Goal: Task Accomplishment & Management: Complete application form

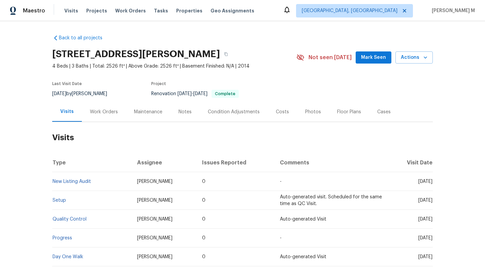
click at [97, 113] on div "Work Orders" at bounding box center [104, 112] width 28 height 7
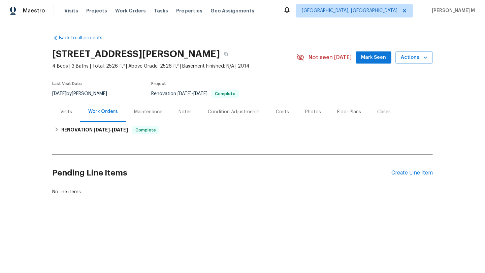
click at [65, 117] on div "Visits" at bounding box center [66, 112] width 28 height 20
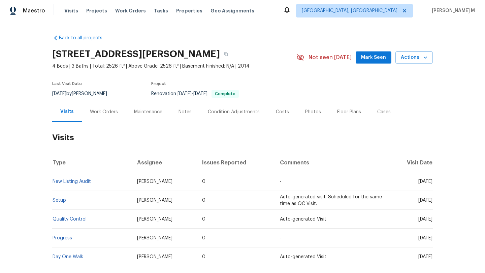
drag, startPoint x: 405, startPoint y: 181, endPoint x: 417, endPoint y: 182, distance: 11.5
click at [418, 182] on span "Thu, Jul 17 2025" at bounding box center [425, 181] width 14 height 5
copy span "Jul 17"
click at [108, 111] on div "Work Orders" at bounding box center [104, 112] width 28 height 7
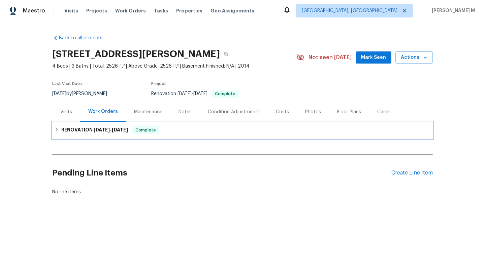
click at [109, 129] on span "7/2/25 - 7/8/25" at bounding box center [111, 130] width 34 height 5
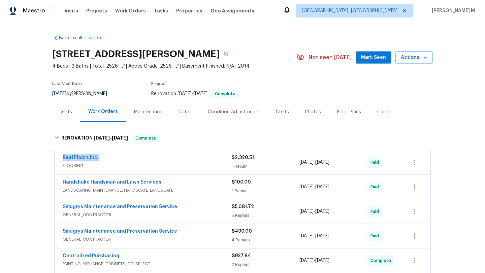
drag, startPoint x: 55, startPoint y: 156, endPoint x: 104, endPoint y: 156, distance: 49.2
click at [105, 156] on div "Real Floors Inc. FLOORING $2,320.51 1 Repair 7/2/2025 - 7/2/2025 Paid" at bounding box center [243, 163] width 376 height 24
copy link "Real Floors Inc."
copy span "7/2/2025 - 7/2/2025"
drag, startPoint x: 297, startPoint y: 162, endPoint x: 338, endPoint y: 162, distance: 41.4
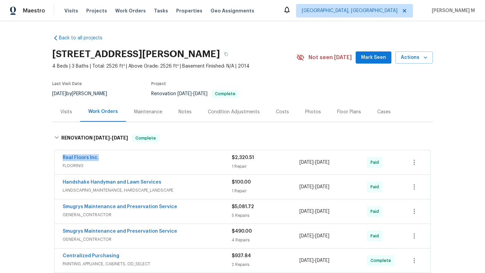
click at [329, 162] on span "7/2/2025 - 7/2/2025" at bounding box center [314, 162] width 30 height 7
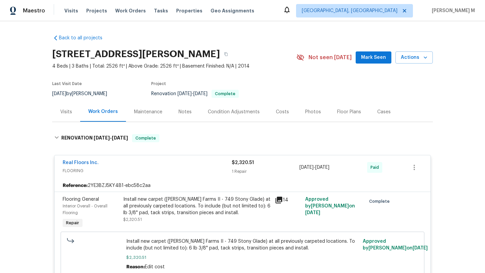
click at [66, 119] on div "Visits" at bounding box center [66, 112] width 28 height 20
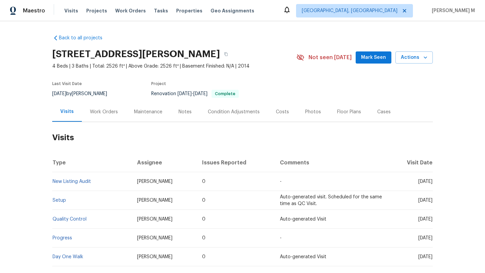
scroll to position [6, 0]
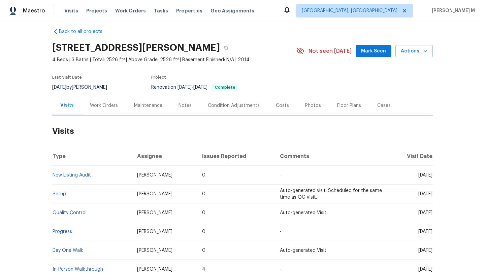
click at [377, 102] on div "Cases" at bounding box center [383, 105] width 13 height 7
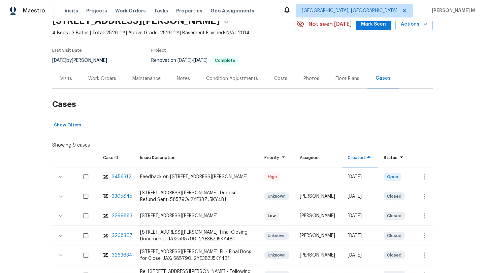
scroll to position [34, 0]
click at [423, 176] on icon "button" at bounding box center [424, 177] width 8 height 8
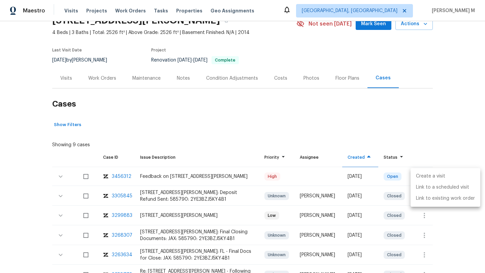
click at [423, 176] on li "Create a visit" at bounding box center [446, 176] width 70 height 11
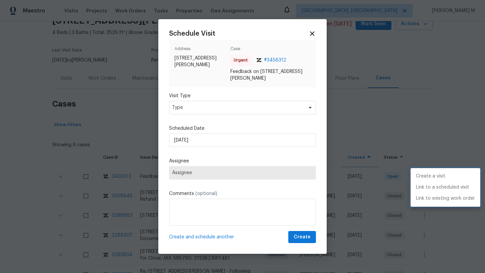
click at [254, 112] on div at bounding box center [242, 136] width 485 height 273
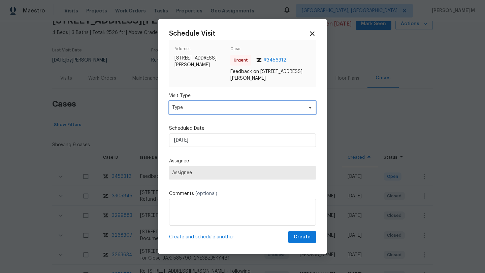
click at [255, 112] on span "Type" at bounding box center [242, 107] width 147 height 13
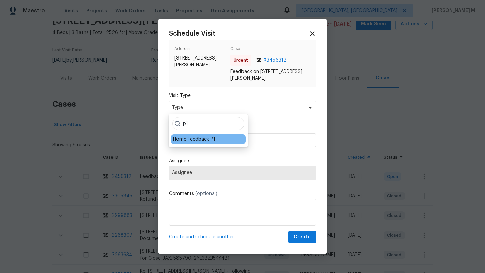
type input "p1"
click at [200, 140] on div "Home Feedback P1" at bounding box center [194, 139] width 42 height 7
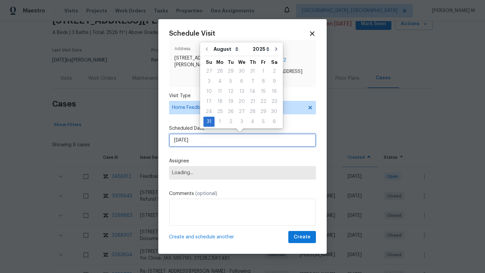
click at [203, 138] on input "31/08/2025" at bounding box center [242, 140] width 147 height 13
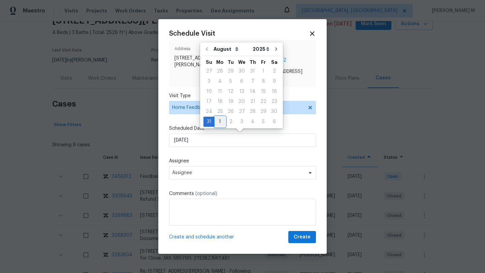
click at [220, 118] on div "1" at bounding box center [220, 121] width 11 height 9
type input "01/09/2025"
select select "8"
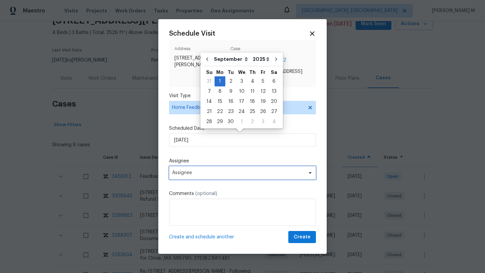
click at [202, 172] on span "Assignee" at bounding box center [238, 172] width 132 height 5
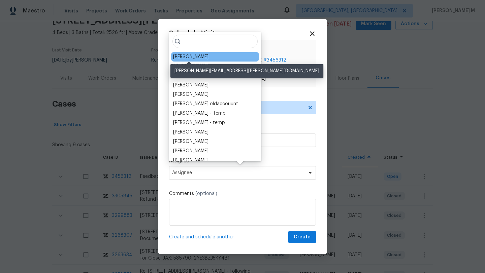
click at [201, 58] on div "William Sparks" at bounding box center [190, 57] width 35 height 7
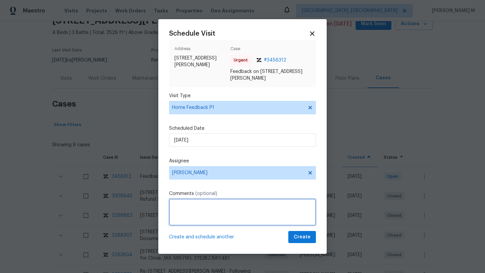
click at [227, 218] on textarea at bounding box center [242, 212] width 147 height 27
paste textarea "When I arrive to the home, the keys from the combo lockbox were sitting on top …"
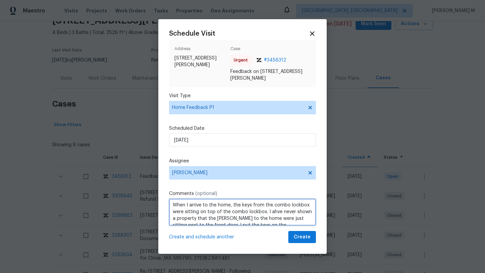
scroll to position [0, 0]
click at [171, 207] on textarea "When I arrive to the home, the keys from the combo lockbox were sitting on top …" at bounding box center [242, 212] width 147 height 27
click at [284, 219] on textarea "We received a message stating, "When I arrive to the home, the keys from the co…" at bounding box center [242, 212] width 147 height 27
paste textarea "Kindly complete the visit and update if any WO needs to be created. Thank you"
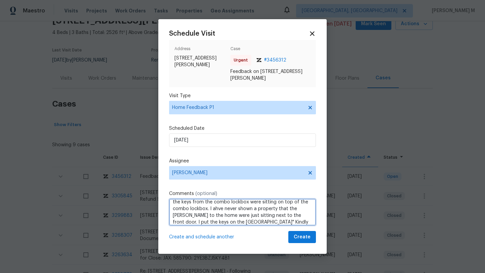
scroll to position [0, 0]
type textarea "We received a message stating, "When I arrive to the home, the keys from the co…"
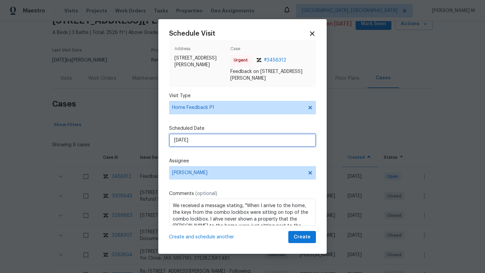
click at [252, 144] on input "01/09/2025" at bounding box center [242, 140] width 147 height 13
select select "8"
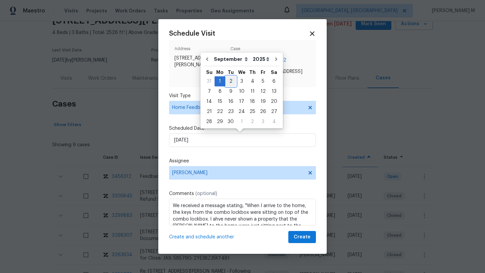
click at [232, 79] on div "2" at bounding box center [230, 81] width 11 height 9
type input "02/09/2025"
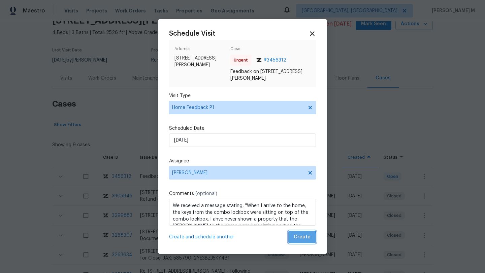
click at [294, 240] on span "Create" at bounding box center [302, 237] width 17 height 8
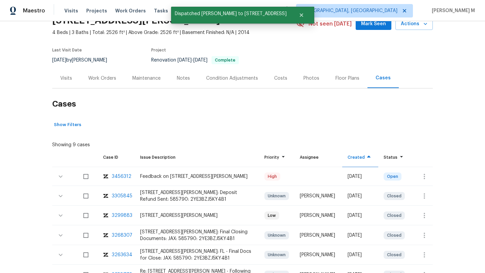
click at [68, 83] on div "Visits" at bounding box center [66, 78] width 28 height 20
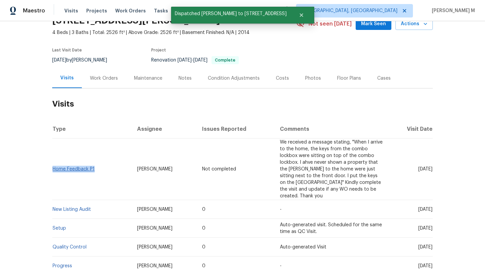
copy link "Home Feedback P1"
drag, startPoint x: 93, startPoint y: 167, endPoint x: 52, endPoint y: 166, distance: 41.4
click at [52, 166] on td "Home Feedback P1" at bounding box center [91, 170] width 79 height 62
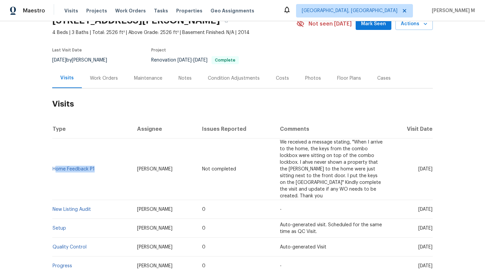
drag, startPoint x: 129, startPoint y: 166, endPoint x: 163, endPoint y: 165, distance: 33.7
click at [163, 165] on td "William Sparks" at bounding box center [164, 170] width 65 height 62
copy span "William Sparks"
drag, startPoint x: 403, startPoint y: 166, endPoint x: 408, endPoint y: 166, distance: 5.4
click at [418, 167] on span "Tue, Sep 02 2025" at bounding box center [425, 169] width 14 height 5
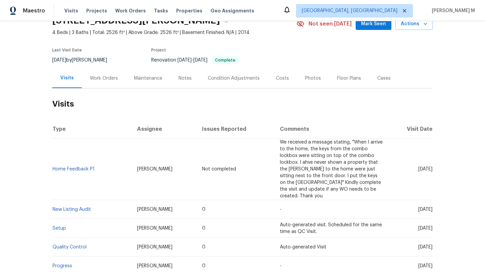
click at [418, 167] on span "Tue, Sep 02 2025" at bounding box center [425, 169] width 14 height 5
drag, startPoint x: 402, startPoint y: 167, endPoint x: 416, endPoint y: 167, distance: 14.2
click at [418, 167] on span "Tue, Sep 02 2025" at bounding box center [425, 169] width 14 height 5
copy span "Sep 02"
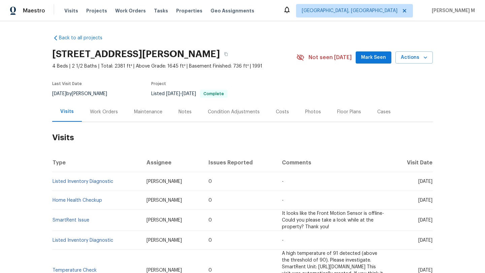
drag, startPoint x: 403, startPoint y: 182, endPoint x: 418, endPoint y: 183, distance: 14.8
click at [418, 183] on span "[DATE]" at bounding box center [425, 181] width 14 height 5
copy span "[DATE]"
click at [102, 115] on div "Work Orders" at bounding box center [104, 112] width 28 height 7
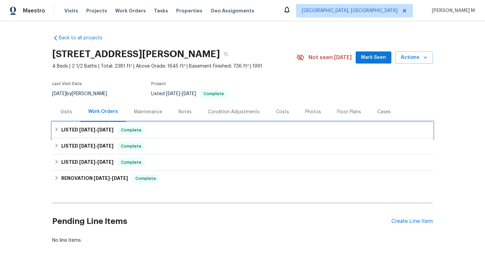
click at [92, 132] on span "8/6/25 - 8/18/25" at bounding box center [96, 130] width 34 height 5
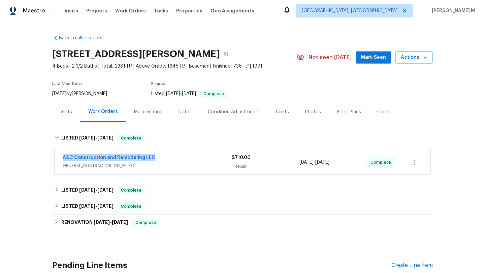
copy link "A&C Construction and Remodeling LLC"
drag, startPoint x: 57, startPoint y: 157, endPoint x: 164, endPoint y: 158, distance: 107.8
click at [165, 158] on div "A&C Construction and Remodeling LLC GENERAL_CONTRACTOR, OD_SELECT $710.00 1 Rep…" at bounding box center [243, 163] width 376 height 24
drag, startPoint x: 297, startPoint y: 163, endPoint x: 345, endPoint y: 163, distance: 47.8
click at [345, 163] on div "8/6/2025 - 8/18/2025" at bounding box center [333, 163] width 68 height 16
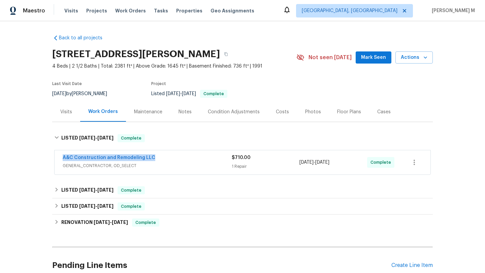
copy span "8/6/2025 - 8/18/2025"
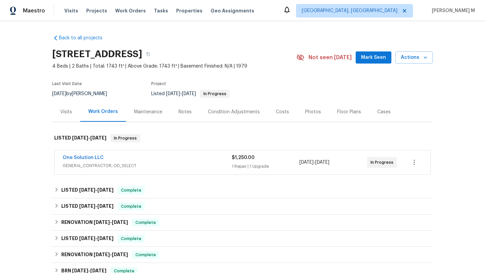
click at [174, 167] on span "GENERAL_CONTRACTOR, OD_SELECT" at bounding box center [147, 166] width 169 height 7
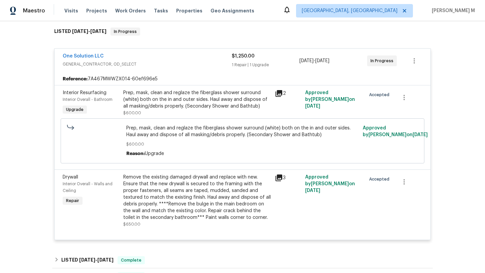
scroll to position [102, 0]
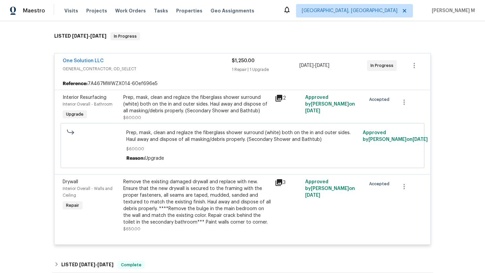
click at [207, 68] on span "GENERAL_CONTRACTOR, OD_SELECT" at bounding box center [147, 69] width 169 height 7
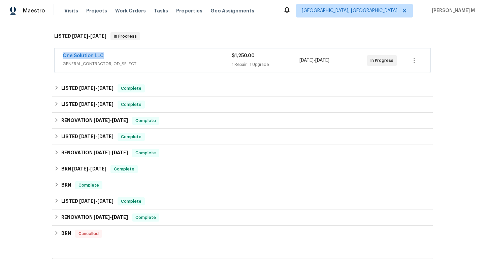
copy link "One Solution LLC"
drag, startPoint x: 59, startPoint y: 56, endPoint x: 117, endPoint y: 56, distance: 57.6
click at [117, 56] on div "One Solution LLC GENERAL_CONTRACTOR, OD_SELECT $1,250.00 1 Repair | 1 Upgrade 8…" at bounding box center [243, 60] width 376 height 24
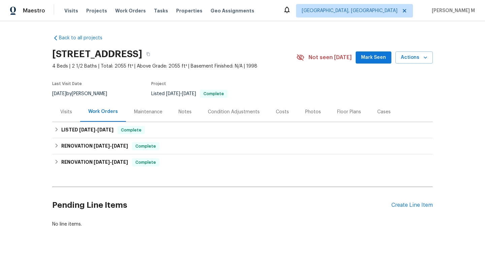
click at [67, 119] on div "Visits" at bounding box center [66, 112] width 28 height 20
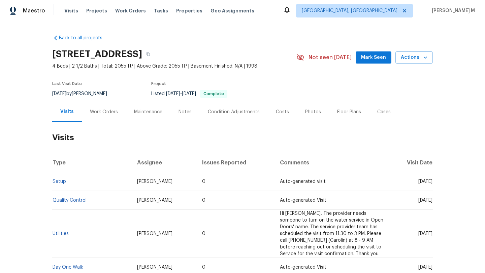
click at [108, 115] on div "Work Orders" at bounding box center [104, 112] width 28 height 7
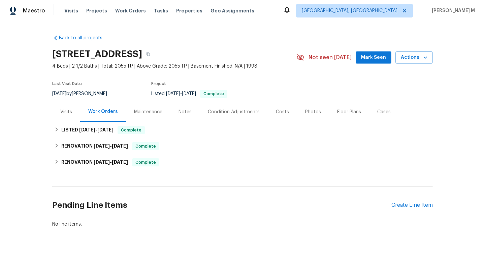
click at [67, 117] on div "Visits" at bounding box center [66, 112] width 28 height 20
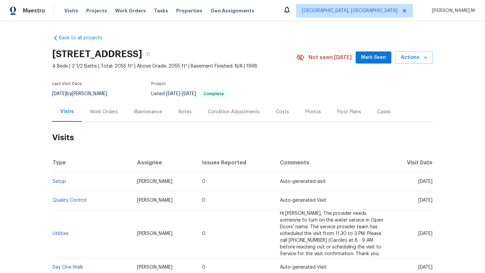
click at [97, 120] on div "Work Orders" at bounding box center [104, 112] width 44 height 20
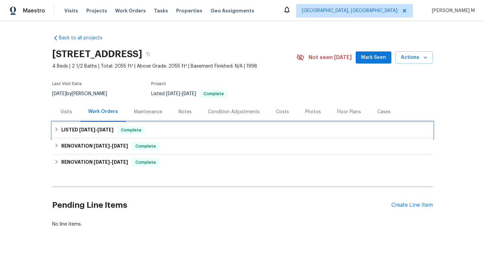
click at [67, 130] on h6 "LISTED 8/19/25 - 8/20/25" at bounding box center [87, 130] width 52 height 8
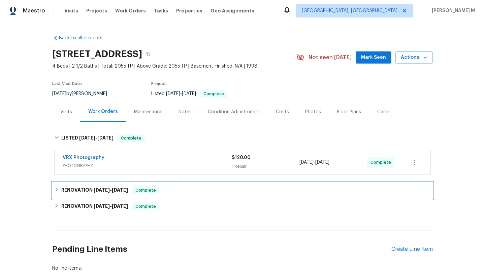
click at [115, 189] on span "8/14/25" at bounding box center [120, 190] width 16 height 5
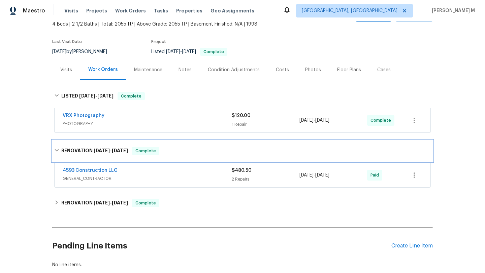
scroll to position [54, 0]
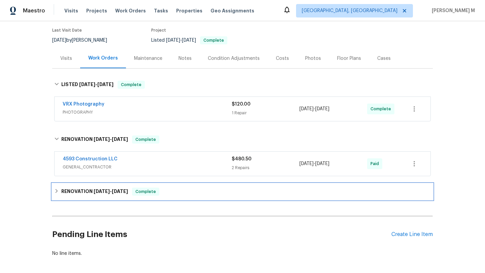
click at [123, 192] on span "8/8/25" at bounding box center [120, 191] width 16 height 5
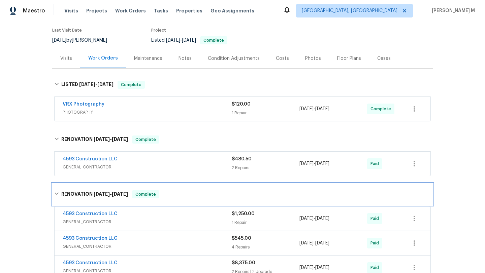
scroll to position [78, 0]
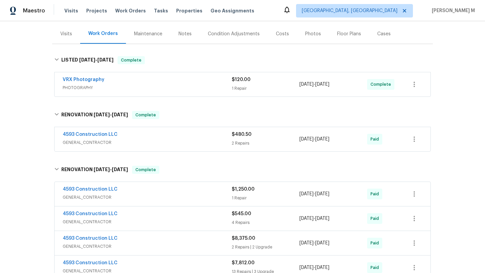
click at [159, 189] on div "4593 Construction LLC" at bounding box center [147, 190] width 169 height 8
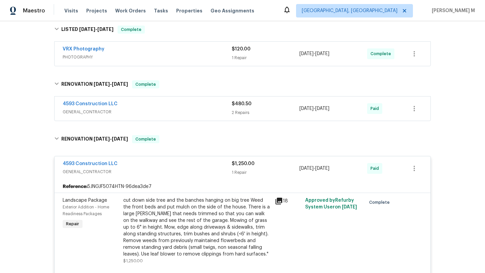
scroll to position [118, 0]
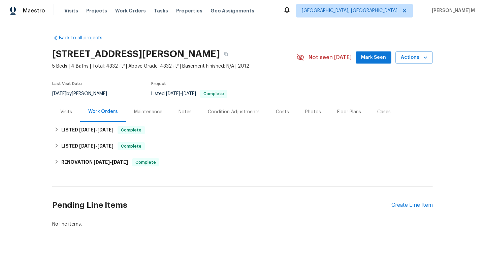
click at [57, 114] on div "Visits" at bounding box center [66, 112] width 28 height 20
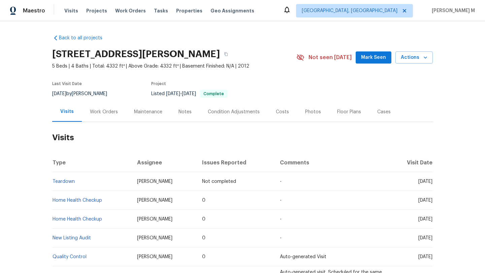
click at [103, 111] on div "Work Orders" at bounding box center [104, 112] width 28 height 7
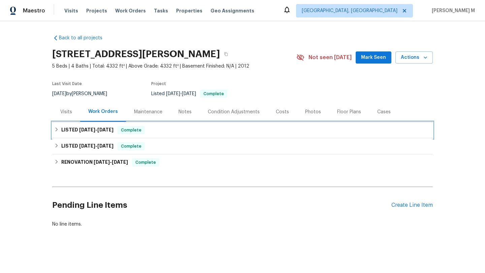
click at [109, 129] on span "8/18/25" at bounding box center [105, 130] width 16 height 5
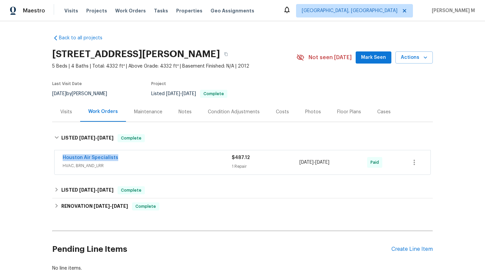
drag, startPoint x: 57, startPoint y: 159, endPoint x: 121, endPoint y: 160, distance: 64.3
click at [121, 160] on div "Houston Air Specialists HVAC, BRN_AND_LRR $487.12 1 Repair 8/12/2025 - 8/16/202…" at bounding box center [243, 163] width 376 height 24
copy link "Houston Air Specialists"
click at [121, 160] on div "Houston Air Specialists" at bounding box center [147, 159] width 169 height 8
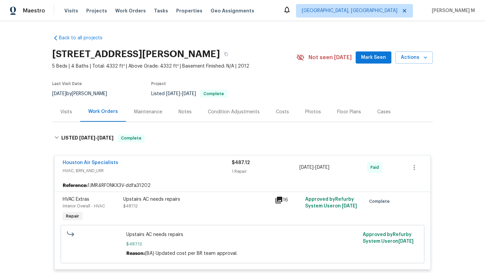
click at [64, 112] on div "Visits" at bounding box center [66, 112] width 12 height 7
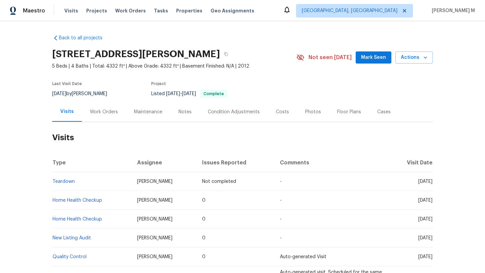
drag, startPoint x: 404, startPoint y: 200, endPoint x: 418, endPoint y: 200, distance: 13.8
click at [418, 200] on span "[DATE]" at bounding box center [425, 200] width 14 height 5
copy span "Aug 11"
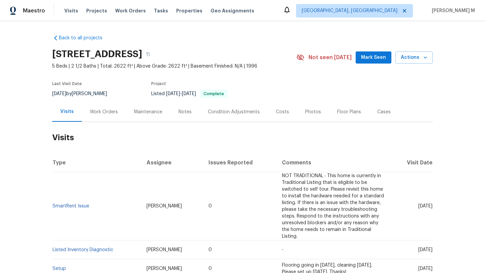
drag, startPoint x: 405, startPoint y: 208, endPoint x: 420, endPoint y: 208, distance: 14.1
click at [420, 208] on span "[DATE]" at bounding box center [425, 206] width 14 height 5
copy span "[DATE]"
click at [104, 119] on div "Work Orders" at bounding box center [104, 112] width 44 height 20
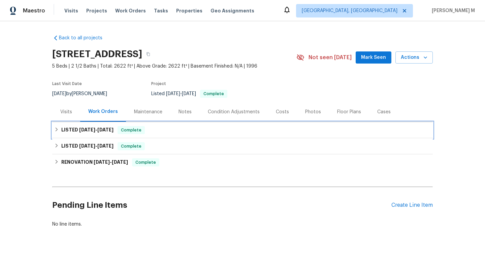
click at [81, 131] on span "4/15/25" at bounding box center [87, 130] width 16 height 5
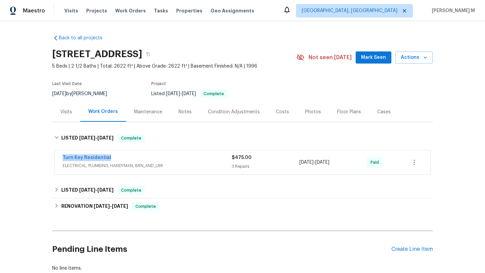
copy link "Turn Key Residential"
drag, startPoint x: 59, startPoint y: 159, endPoint x: 119, endPoint y: 159, distance: 60.3
click at [119, 159] on div "Turn Key Residential ELECTRICAL, PLUMBING, HANDYMAN, BRN_AND_LRR $475.00 3 Repa…" at bounding box center [243, 163] width 376 height 24
drag, startPoint x: 297, startPoint y: 163, endPoint x: 345, endPoint y: 162, distance: 48.2
click at [345, 162] on div "4/17/2025 - 4/28/2025" at bounding box center [333, 163] width 68 height 16
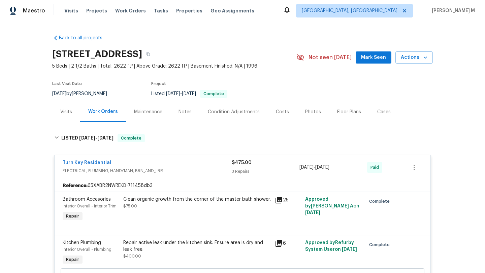
click at [212, 165] on div "Turn Key Residential" at bounding box center [147, 164] width 169 height 8
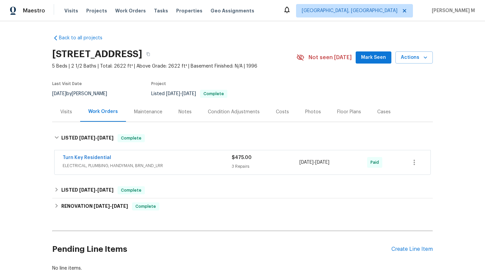
drag, startPoint x: 298, startPoint y: 163, endPoint x: 345, endPoint y: 163, distance: 46.5
click at [329, 163] on span "4/17/2025 - 4/28/2025" at bounding box center [314, 162] width 30 height 7
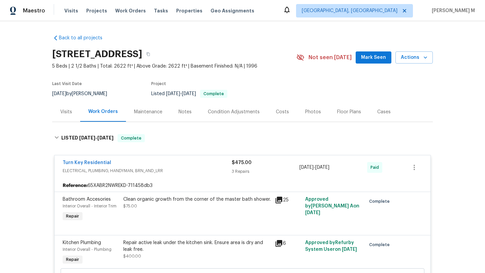
click at [303, 164] on span "4/17/2025 - 4/28/2025" at bounding box center [314, 167] width 30 height 7
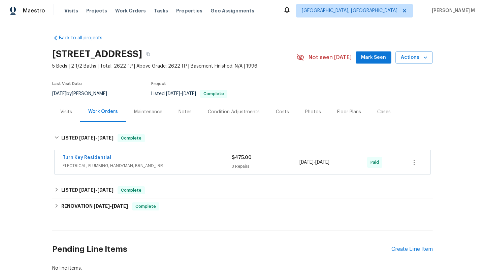
copy span "4/17/2025 - 4/28/2025"
drag, startPoint x: 297, startPoint y: 163, endPoint x: 344, endPoint y: 164, distance: 47.2
click at [329, 164] on span "4/17/2025 - 4/28/2025" at bounding box center [314, 162] width 30 height 7
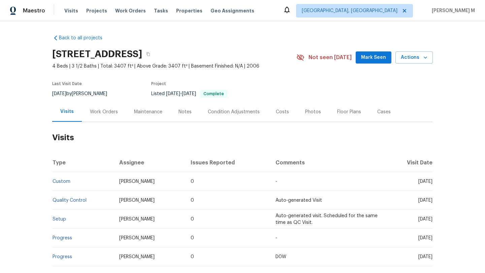
click at [109, 110] on div "Work Orders" at bounding box center [104, 112] width 28 height 7
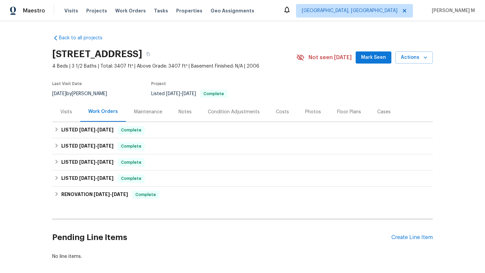
click at [65, 114] on div "Visits" at bounding box center [66, 112] width 12 height 7
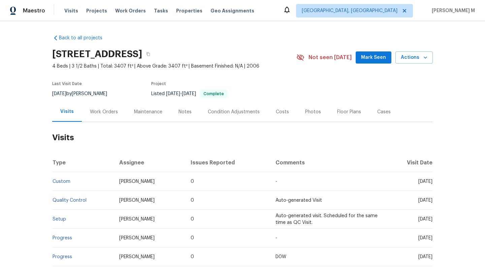
drag, startPoint x: 403, startPoint y: 183, endPoint x: 417, endPoint y: 183, distance: 13.5
click at [418, 183] on span "Mon, Apr 14 2025" at bounding box center [425, 181] width 14 height 5
copy span "Apr 14"
click at [113, 121] on div "Work Orders" at bounding box center [104, 112] width 44 height 20
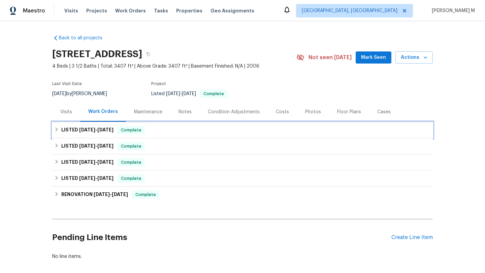
click at [110, 126] on h6 "LISTED 7/7/25 - 7/14/25" at bounding box center [87, 130] width 52 height 8
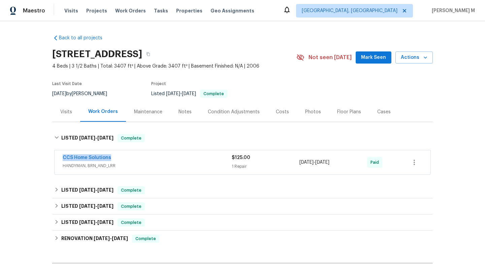
drag, startPoint x: 57, startPoint y: 158, endPoint x: 128, endPoint y: 158, distance: 70.7
click at [128, 158] on div "CCS Home Solutions HANDYMAN, BRN_AND_LRR $125.00 1 Repair 7/10/2025 - 7/14/2025…" at bounding box center [243, 163] width 376 height 24
copy link "CCS Home Solutions"
copy div "7/10/2025 - 7/14/2025"
drag, startPoint x: 296, startPoint y: 164, endPoint x: 347, endPoint y: 163, distance: 50.9
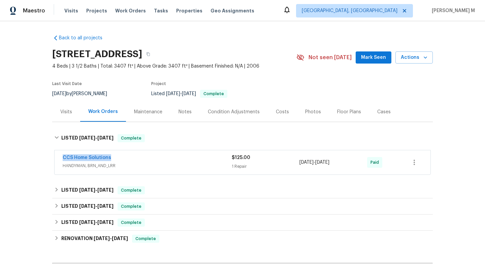
click at [347, 163] on div "CCS Home Solutions HANDYMAN, BRN_AND_LRR $125.00 1 Repair 7/10/2025 - 7/14/2025…" at bounding box center [235, 163] width 344 height 16
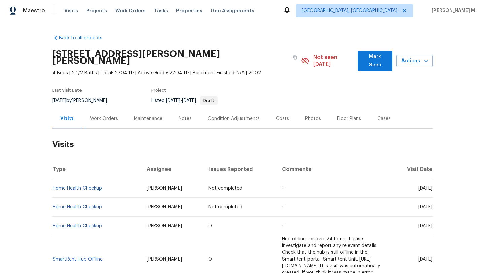
drag, startPoint x: 403, startPoint y: 183, endPoint x: 414, endPoint y: 182, distance: 10.8
click at [418, 186] on span "[DATE]" at bounding box center [425, 188] width 14 height 5
drag, startPoint x: 403, startPoint y: 201, endPoint x: 417, endPoint y: 201, distance: 14.1
click at [418, 205] on span "[DATE]" at bounding box center [425, 207] width 14 height 5
copy span "[DATE]"
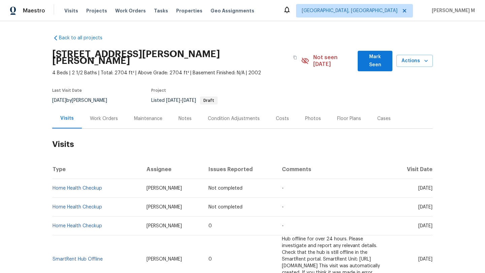
click at [111, 109] on div "Work Orders" at bounding box center [104, 119] width 44 height 20
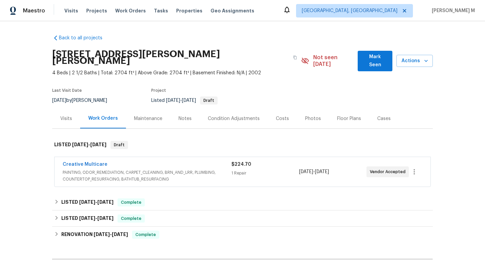
click at [116, 161] on div "Creative Multicare" at bounding box center [147, 165] width 169 height 8
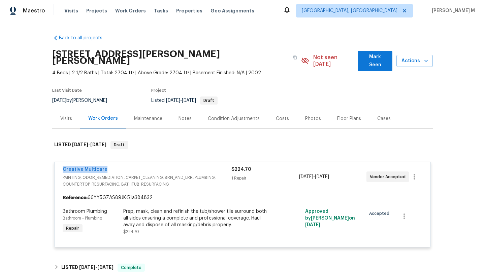
copy link "Creative Multicare"
drag, startPoint x: 54, startPoint y: 164, endPoint x: 103, endPoint y: 164, distance: 49.2
click at [103, 164] on div "Creative Multicare PAINTING, ODOR_REMEDIATION, CARPET_CLEANING, BRN_AND_LRR, PL…" at bounding box center [243, 177] width 376 height 30
copy span "Vendor Accepted"
drag, startPoint x: 367, startPoint y: 169, endPoint x: 400, endPoint y: 169, distance: 33.3
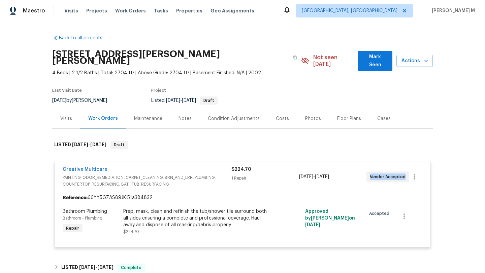
click at [400, 172] on div "Vendor Accepted" at bounding box center [387, 177] width 42 height 11
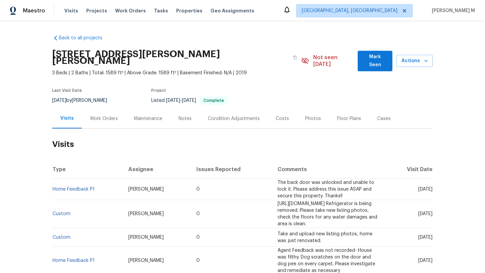
click at [109, 116] on div "Work Orders" at bounding box center [104, 119] width 28 height 7
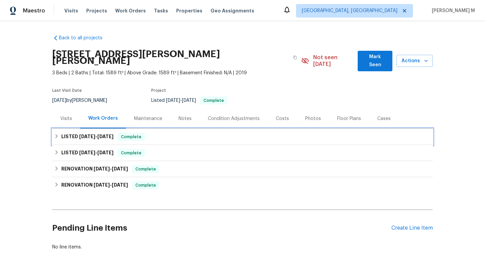
click at [122, 133] on div "Complete" at bounding box center [131, 137] width 27 height 8
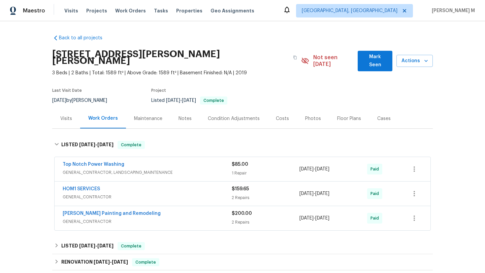
click at [162, 161] on div "Top Notch Power Washing" at bounding box center [147, 165] width 169 height 8
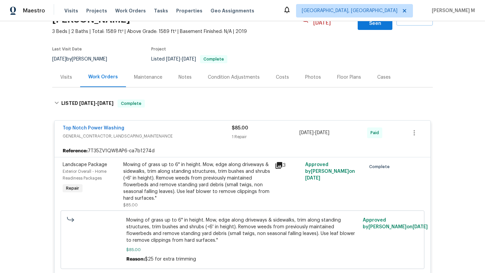
scroll to position [44, 0]
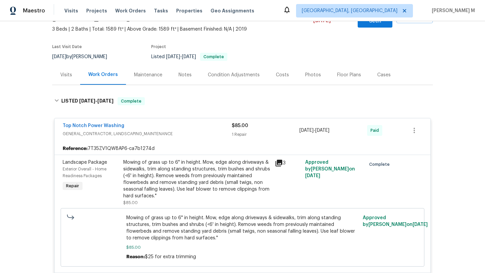
click at [202, 181] on div "Mowing of grass up to 6" in height. Mow, edge along driveways & sidewalks, trim…" at bounding box center [197, 179] width 148 height 40
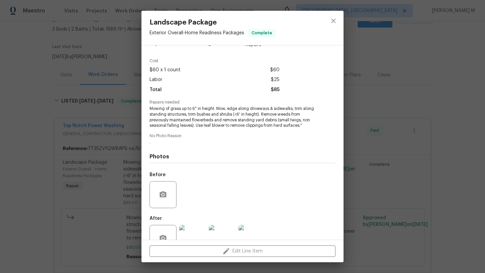
scroll to position [37, 0]
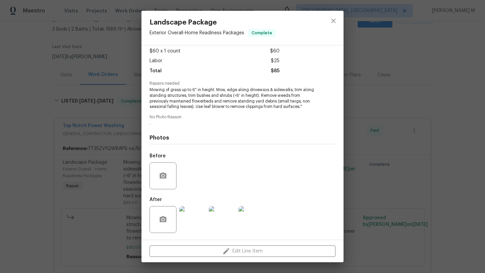
click at [186, 221] on img at bounding box center [192, 219] width 27 height 27
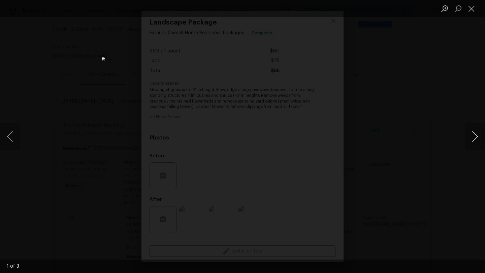
click at [476, 138] on button "Next image" at bounding box center [475, 136] width 20 height 27
click at [472, 136] on button "Next image" at bounding box center [475, 136] width 20 height 27
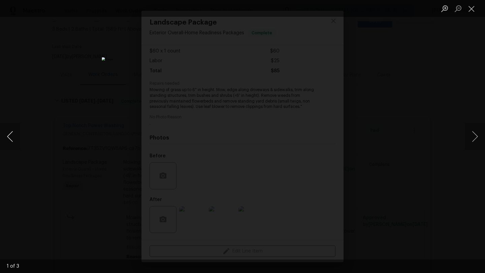
click at [2, 137] on button "Previous image" at bounding box center [10, 136] width 20 height 27
click at [468, 10] on button "Close lightbox" at bounding box center [471, 9] width 13 height 12
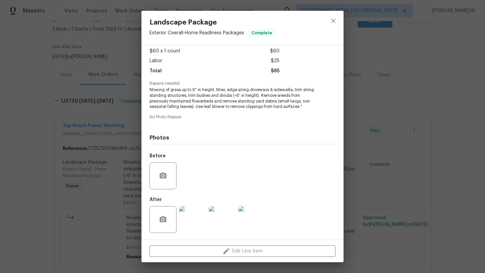
click at [370, 110] on div "Landscape Package Exterior Overall - Home Readiness Packages Complete Vendor To…" at bounding box center [242, 136] width 485 height 273
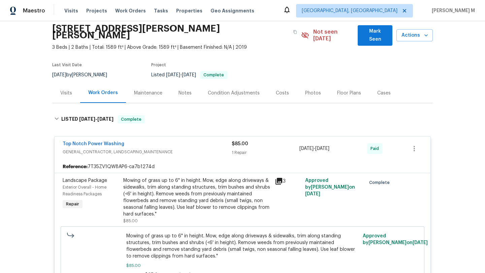
scroll to position [24, 0]
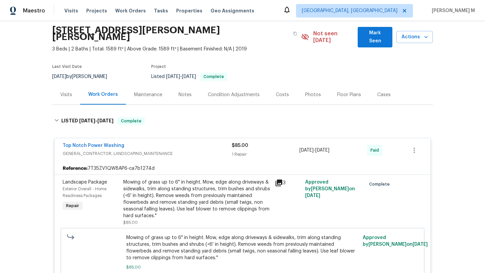
click at [67, 94] on div "Visits" at bounding box center [66, 95] width 28 height 20
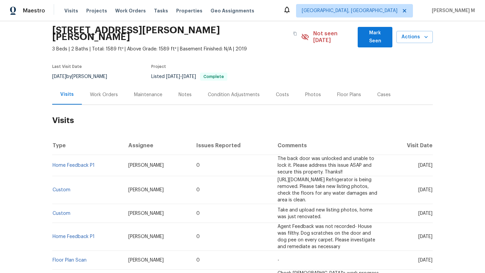
drag, startPoint x: 405, startPoint y: 159, endPoint x: 418, endPoint y: 159, distance: 12.5
click at [418, 163] on span "[DATE]" at bounding box center [425, 165] width 14 height 5
copy span "Jul 22"
click at [116, 91] on div "Work Orders" at bounding box center [104, 95] width 44 height 20
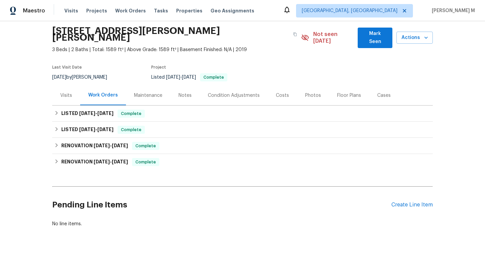
scroll to position [22, 0]
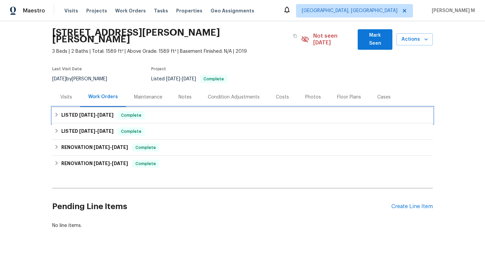
click at [110, 116] on div "LISTED 6/4/25 - 6/16/25 Complete" at bounding box center [242, 115] width 381 height 16
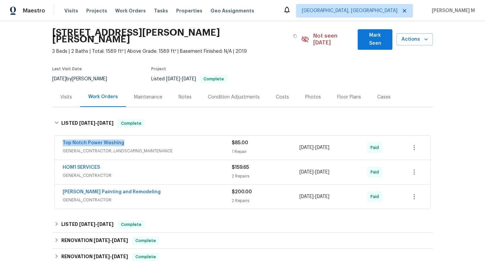
drag, startPoint x: 63, startPoint y: 137, endPoint x: 142, endPoint y: 135, distance: 79.2
click at [142, 136] on div "Top Notch Power Washing GENERAL_CONTRACTOR, LANDSCAPING_MAINTENANCE $85.00 1 Re…" at bounding box center [243, 148] width 376 height 24
copy link "Top Notch Power Washing"
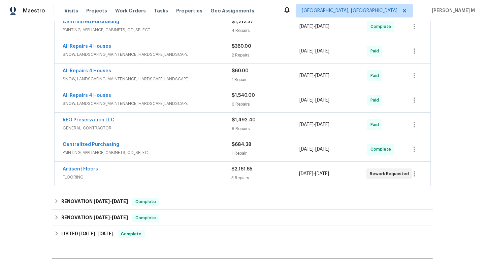
scroll to position [312, 0]
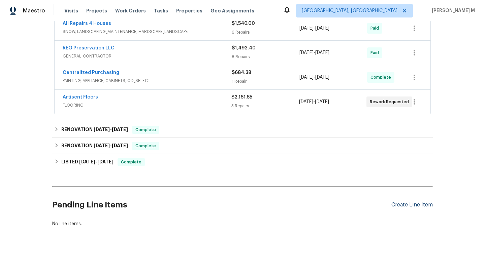
click at [413, 202] on div "Create Line Item" at bounding box center [411, 205] width 41 height 6
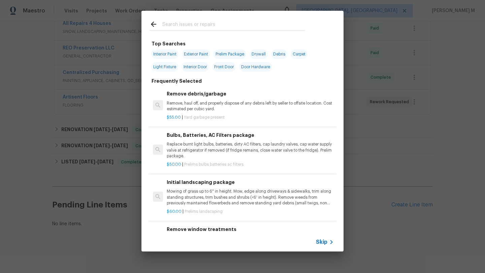
click at [317, 241] on span "Skip" at bounding box center [321, 242] width 11 height 7
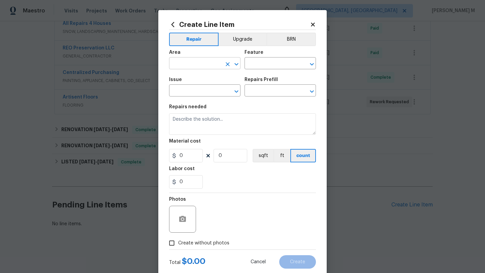
click at [209, 67] on input "text" at bounding box center [195, 64] width 53 height 10
type input "a"
type input "f"
type input "d"
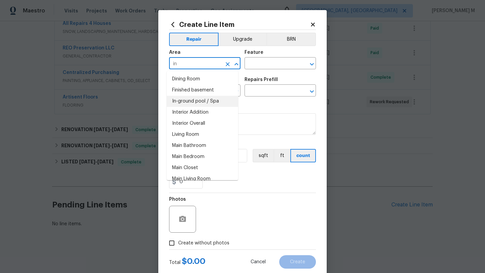
type input "i"
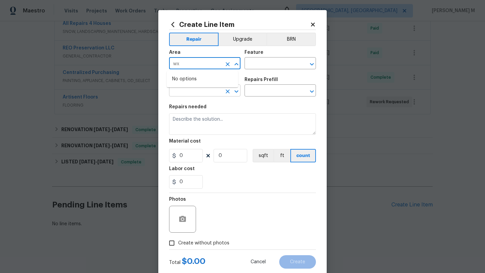
type input "w"
click at [202, 87] on li "Exterior Overall" at bounding box center [202, 90] width 71 height 11
type input "Exterior Overall"
click at [258, 61] on input "text" at bounding box center [270, 64] width 53 height 10
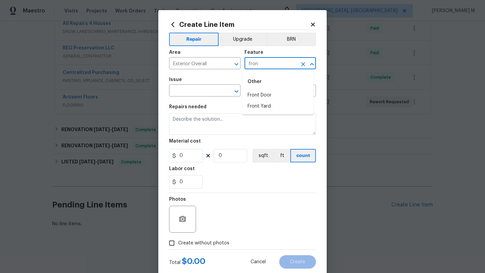
click at [255, 92] on li "Front Door" at bounding box center [277, 95] width 71 height 11
type input "Front Door"
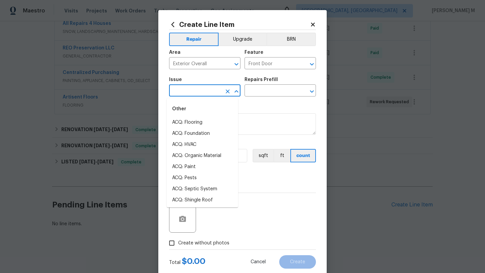
click at [211, 91] on input "text" at bounding box center [195, 91] width 53 height 10
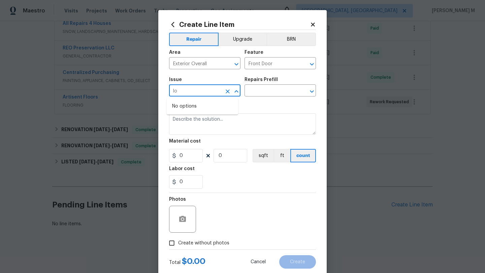
type input "l"
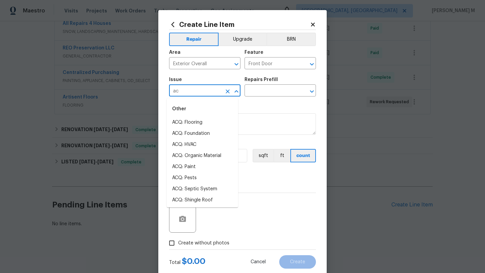
type input "a"
type input "f"
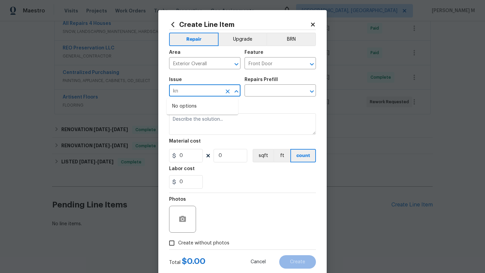
type input "k"
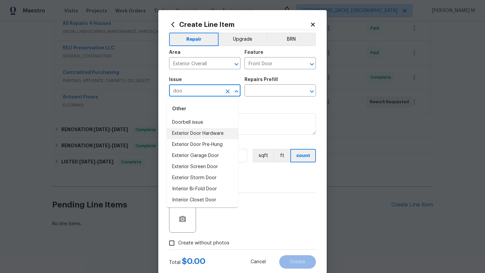
click at [212, 136] on li "Exterior Door Hardware" at bounding box center [202, 133] width 71 height 11
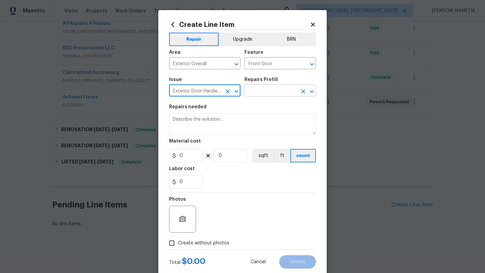
type input "Exterior Door Hardware"
click at [268, 92] on input "text" at bounding box center [270, 91] width 53 height 10
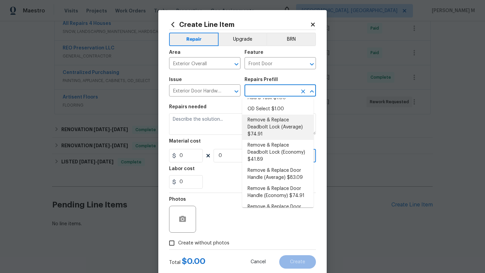
scroll to position [0, 0]
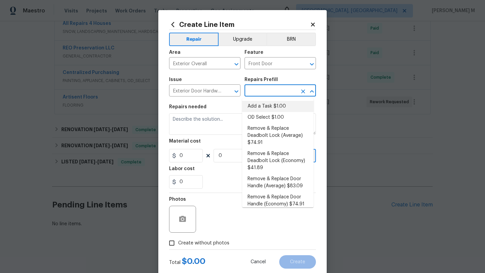
click at [275, 108] on li "Add a Task $1.00" at bounding box center [277, 106] width 71 height 11
type input "Interior Door"
type input "Add a Task $1.00"
type textarea "HPM to detail"
type input "1"
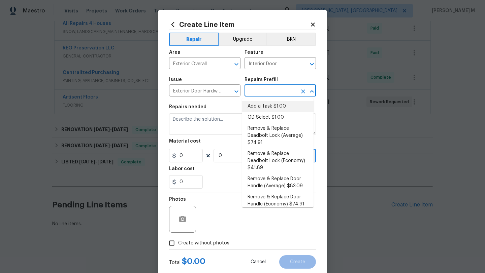
type input "1"
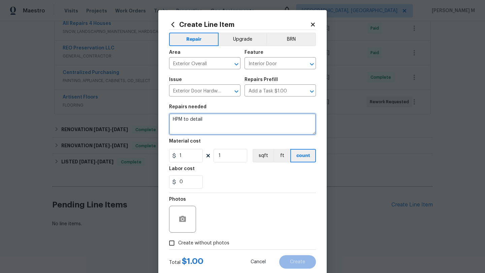
click at [256, 123] on textarea "HPM to detail" at bounding box center [242, 124] width 147 height 22
paste textarea "ockbox is missing from the front door"
click at [0, 0] on qb-div "Replace with The lockbox" at bounding box center [0, 0] width 0 height 0
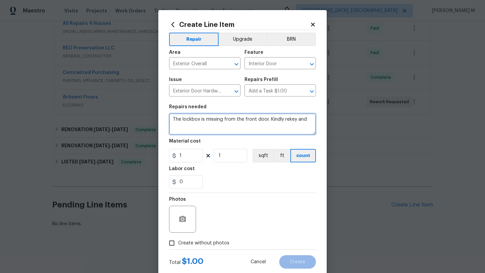
click at [304, 121] on textarea "The lockbox is missing from the front door. Kindly rekey and" at bounding box center [242, 124] width 147 height 22
type textarea "The lockbox is missing from the front door. Kindly rekey and update the LB code"
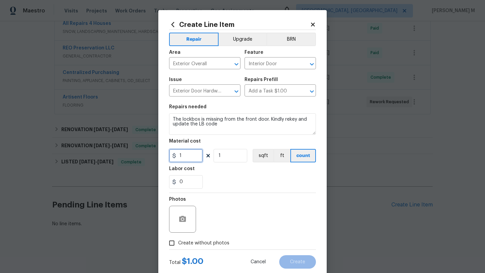
click at [191, 161] on input "1" at bounding box center [186, 155] width 34 height 13
type input "75"
click at [217, 159] on input "1" at bounding box center [231, 155] width 34 height 13
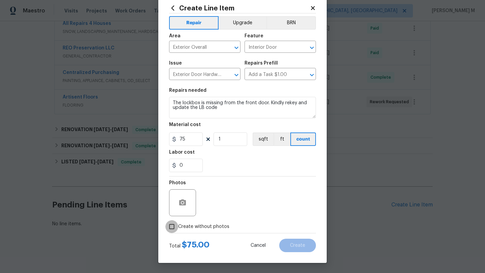
click at [168, 225] on input "Create without photos" at bounding box center [171, 227] width 13 height 13
checkbox input "true"
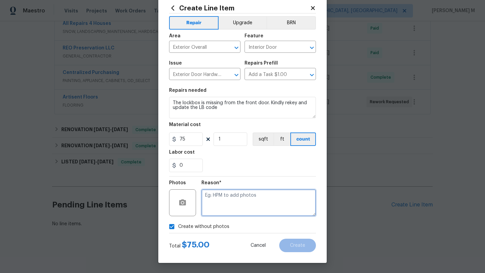
click at [213, 216] on textarea at bounding box center [258, 203] width 115 height 27
type textarea "NA"
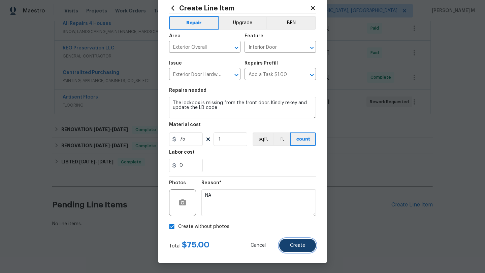
click at [298, 252] on button "Create" at bounding box center [297, 245] width 37 height 13
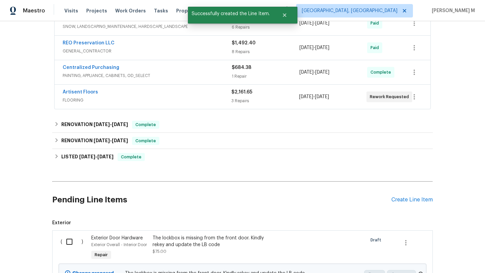
click at [68, 243] on input "checkbox" at bounding box center [71, 242] width 19 height 14
checkbox input "true"
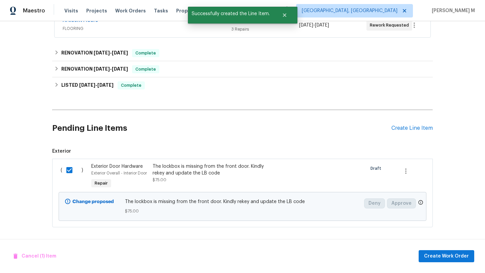
scroll to position [388, 0]
click at [426, 254] on button "Create Work Order" at bounding box center [447, 257] width 56 height 12
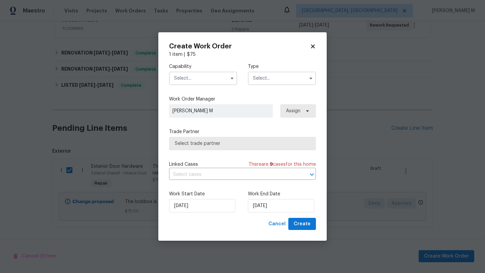
click at [209, 84] on input "text" at bounding box center [203, 78] width 68 height 13
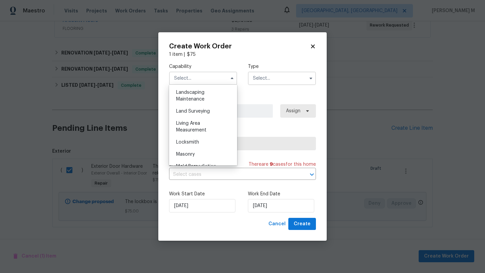
scroll to position [452, 0]
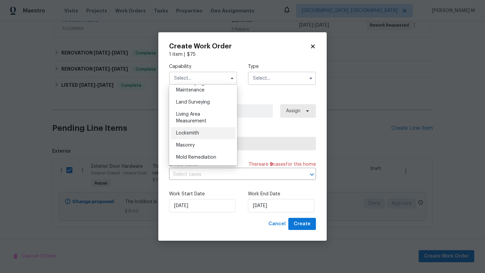
click at [208, 139] on div "Locksmith" at bounding box center [203, 133] width 65 height 12
type input "Locksmith"
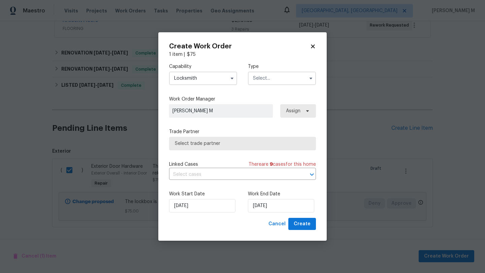
click at [270, 81] on input "text" at bounding box center [282, 78] width 68 height 13
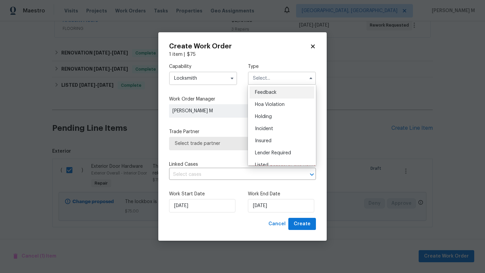
click at [270, 91] on span "Feedback" at bounding box center [266, 92] width 22 height 5
type input "Feedback"
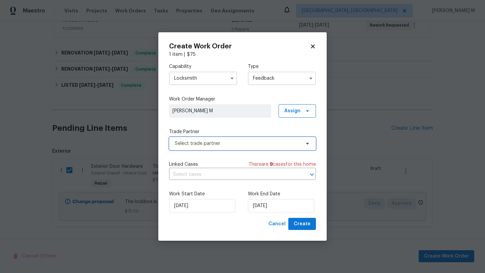
click at [238, 141] on span "Select trade partner" at bounding box center [238, 143] width 126 height 7
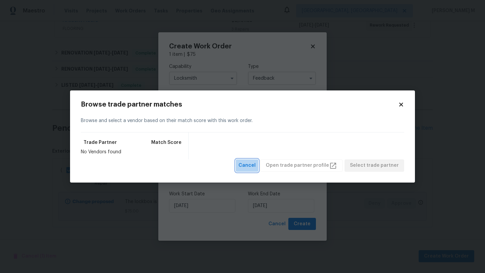
click at [258, 161] on button "Cancel" at bounding box center [247, 166] width 23 height 12
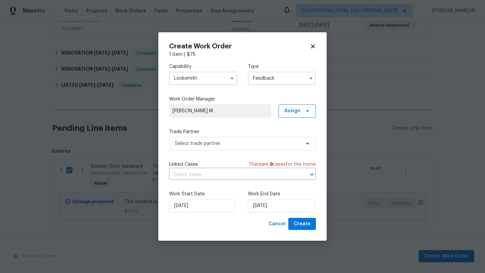
click at [268, 83] on input "Feedback" at bounding box center [282, 78] width 68 height 13
click at [233, 84] on input "Locksmith" at bounding box center [203, 78] width 68 height 13
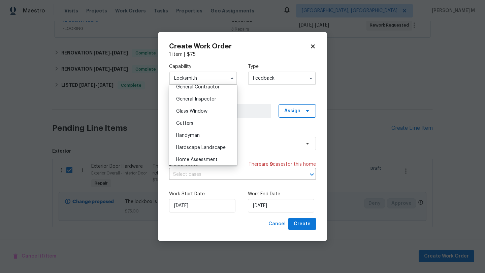
scroll to position [325, 0]
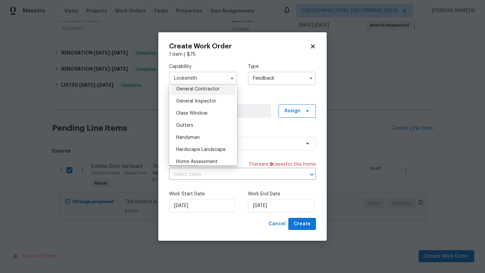
click at [216, 92] on span "General Contractor" at bounding box center [197, 89] width 43 height 5
type input "General Contractor"
click at [216, 95] on div "Capability General Contractor Agent Appliance Bathtub Resurfacing BRN And Lrr B…" at bounding box center [242, 138] width 147 height 160
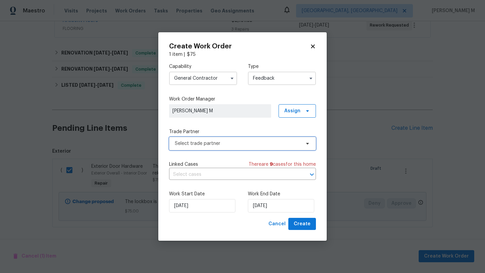
click at [228, 140] on span "Select trade partner" at bounding box center [238, 143] width 126 height 7
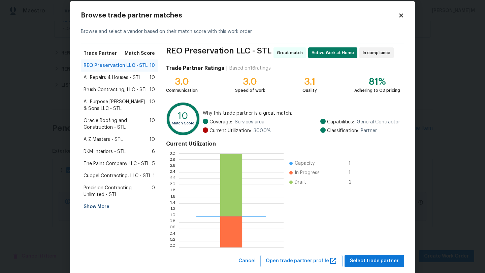
scroll to position [15, 0]
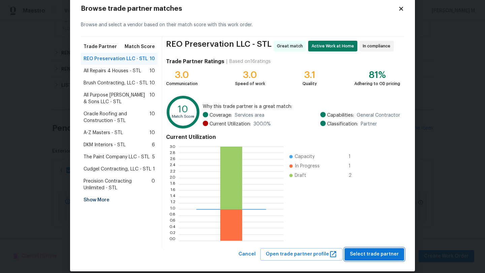
click at [379, 253] on span "Select trade partner" at bounding box center [374, 255] width 49 height 8
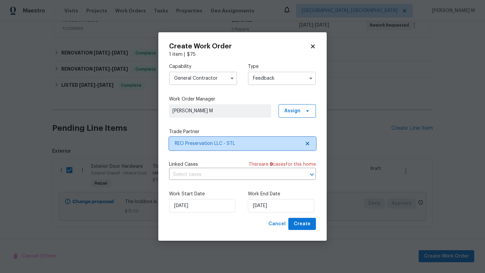
scroll to position [0, 0]
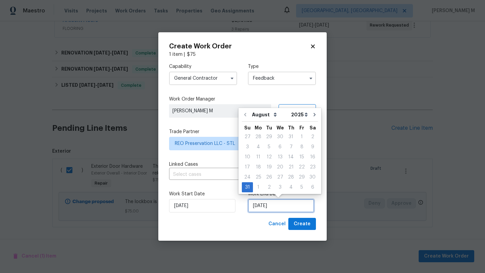
click at [265, 205] on input "[DATE]" at bounding box center [281, 205] width 66 height 13
click at [297, 221] on span "Create" at bounding box center [302, 224] width 17 height 8
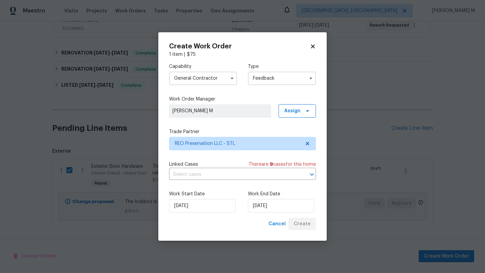
checkbox input "false"
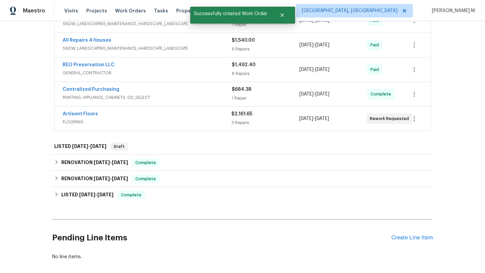
scroll to position [289, 0]
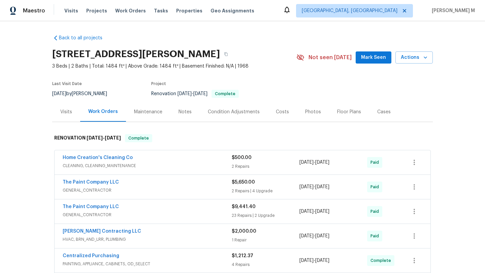
click at [81, 104] on div "Work Orders" at bounding box center [103, 112] width 46 height 20
click at [70, 112] on div "Visits" at bounding box center [66, 112] width 28 height 20
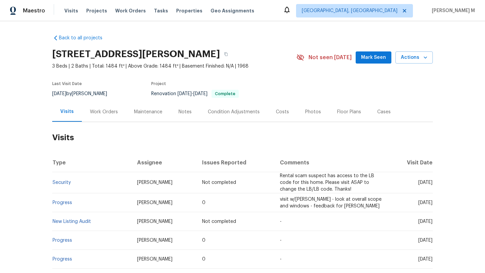
click at [112, 113] on div "Work Orders" at bounding box center [104, 112] width 28 height 7
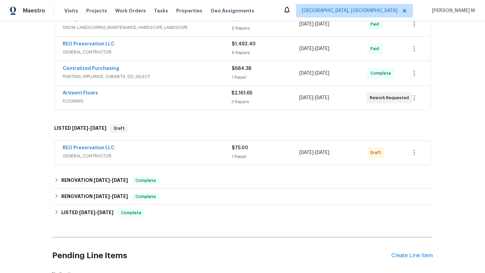
scroll to position [339, 0]
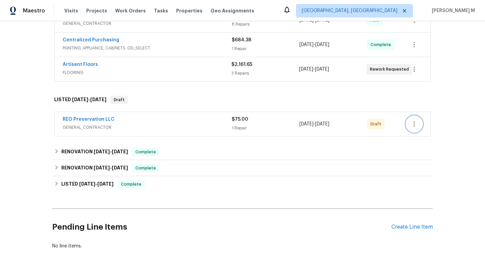
click at [414, 123] on icon "button" at bounding box center [414, 124] width 8 height 8
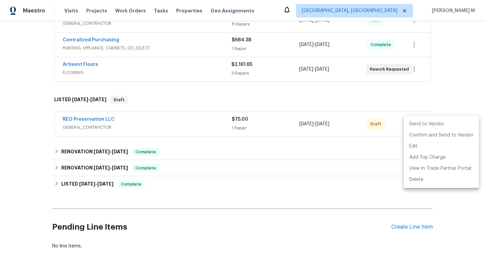
click at [422, 126] on li "Send to Vendor" at bounding box center [441, 124] width 75 height 11
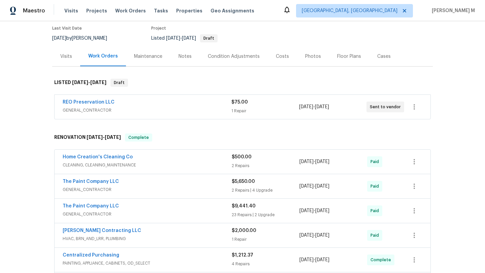
scroll to position [55, 0]
copy link "REO Preservation LLC"
drag, startPoint x: 56, startPoint y: 101, endPoint x: 126, endPoint y: 106, distance: 70.6
click at [126, 106] on div "REO Preservation LLC GENERAL_CONTRACTOR $75.00 1 Repair 8/31/2025 - 8/31/2025 S…" at bounding box center [243, 108] width 376 height 24
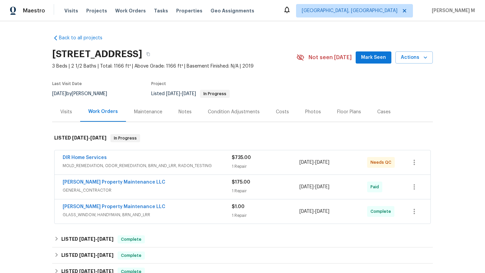
click at [150, 157] on div "DIR Home Services" at bounding box center [147, 159] width 169 height 8
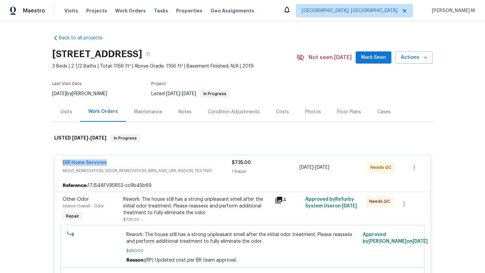
copy link "DIR Home Services"
drag, startPoint x: 56, startPoint y: 161, endPoint x: 116, endPoint y: 163, distance: 60.3
click at [116, 163] on div "DIR Home Services MOLD_REMEDIATION, ODOR_REMEDIATION, BRN_AND_LRR, RADON_TESTIN…" at bounding box center [243, 168] width 376 height 24
